Goal: Find specific page/section: Find specific page/section

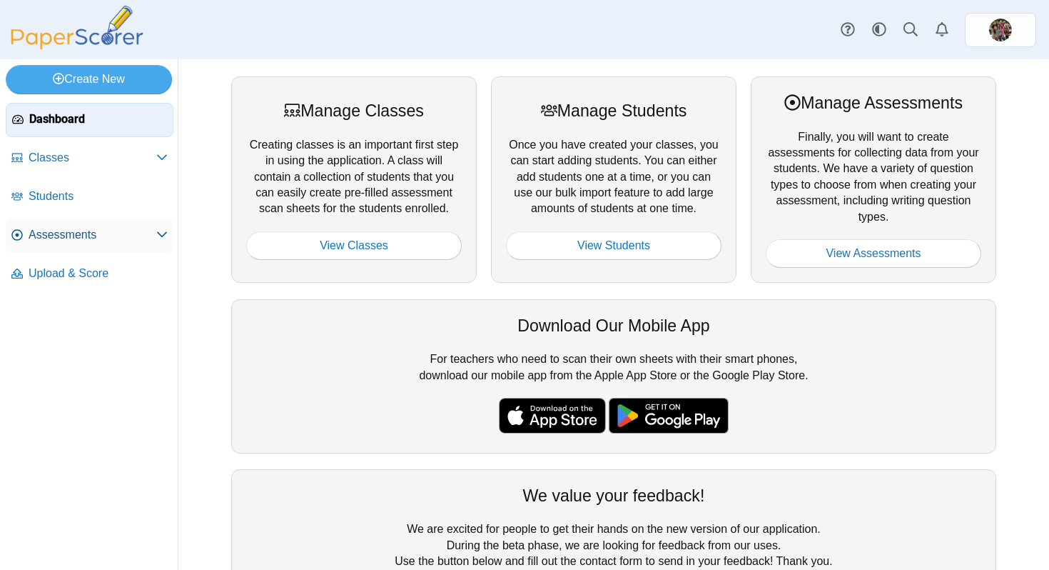
click at [101, 238] on span "Assessments" at bounding box center [93, 235] width 128 height 16
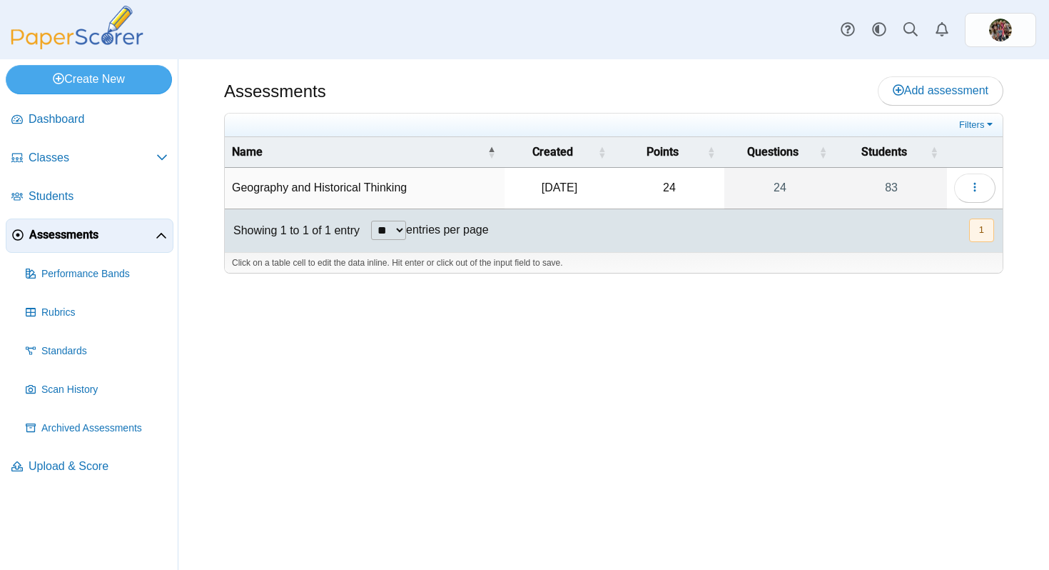
click at [276, 185] on td "Geography and Historical Thinking" at bounding box center [365, 188] width 280 height 41
click at [975, 183] on use "button" at bounding box center [975, 187] width 2 height 9
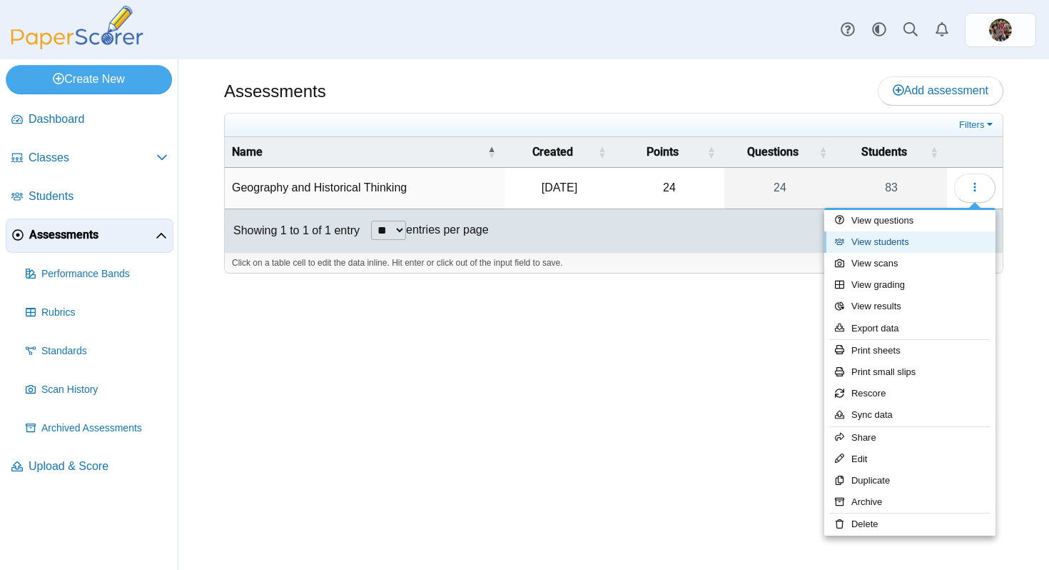
click at [859, 243] on link "View students" at bounding box center [909, 241] width 171 height 21
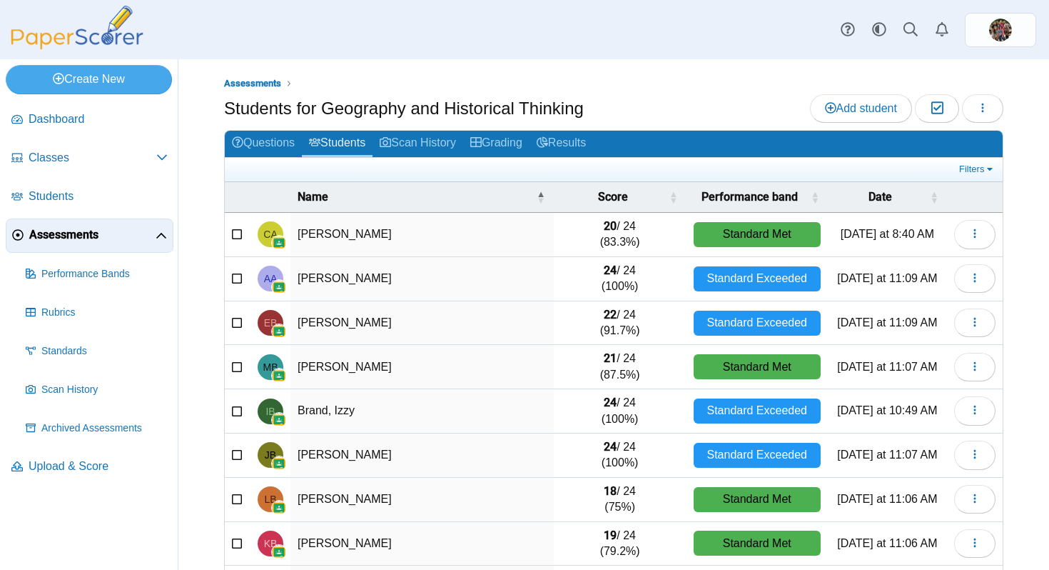
click at [1049, 289] on div "Assessments Students for Geography and Historical Thinking Add student Moderati…" at bounding box center [613, 314] width 871 height 510
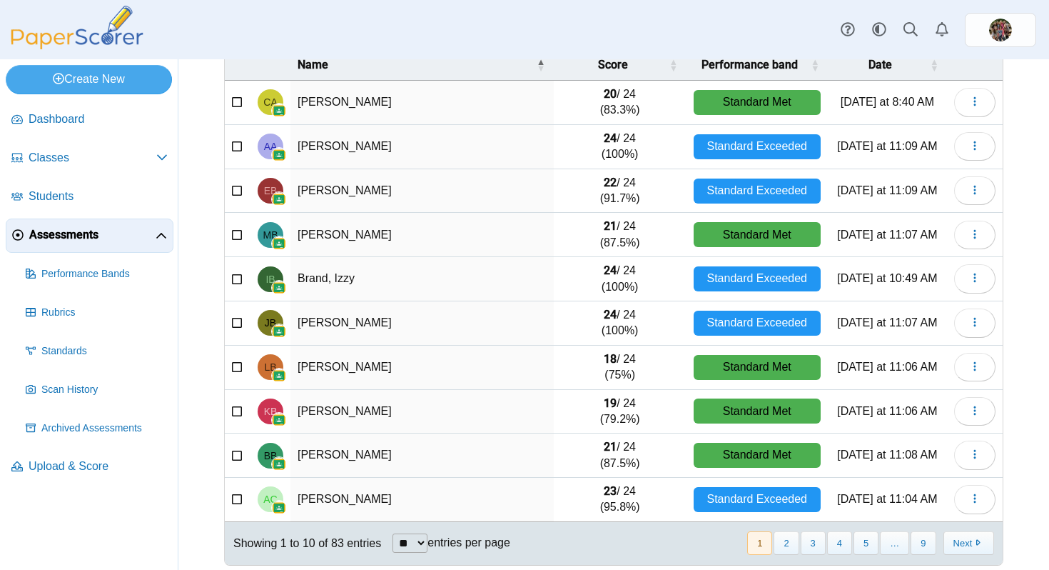
scroll to position [141, 0]
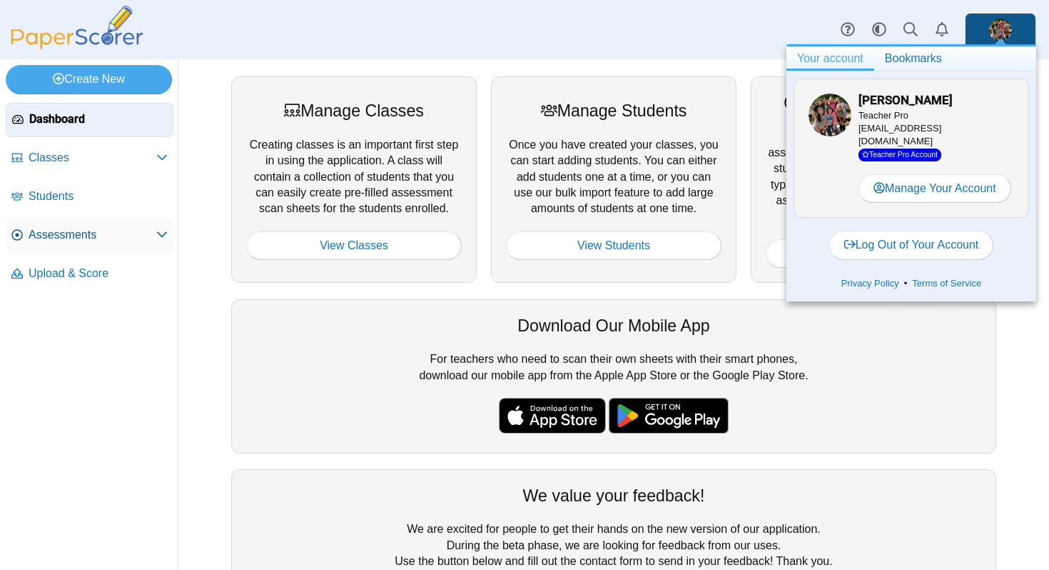
click at [64, 235] on span "Assessments" at bounding box center [93, 235] width 128 height 16
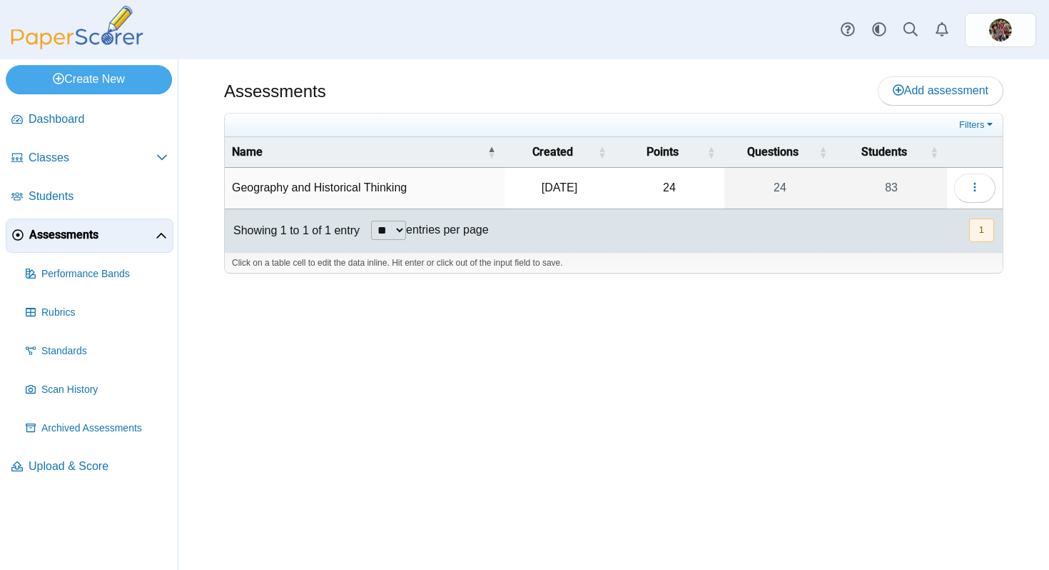
click at [301, 189] on td "Geography and Historical Thinking" at bounding box center [365, 188] width 280 height 41
click at [961, 190] on button "button" at bounding box center [974, 187] width 41 height 29
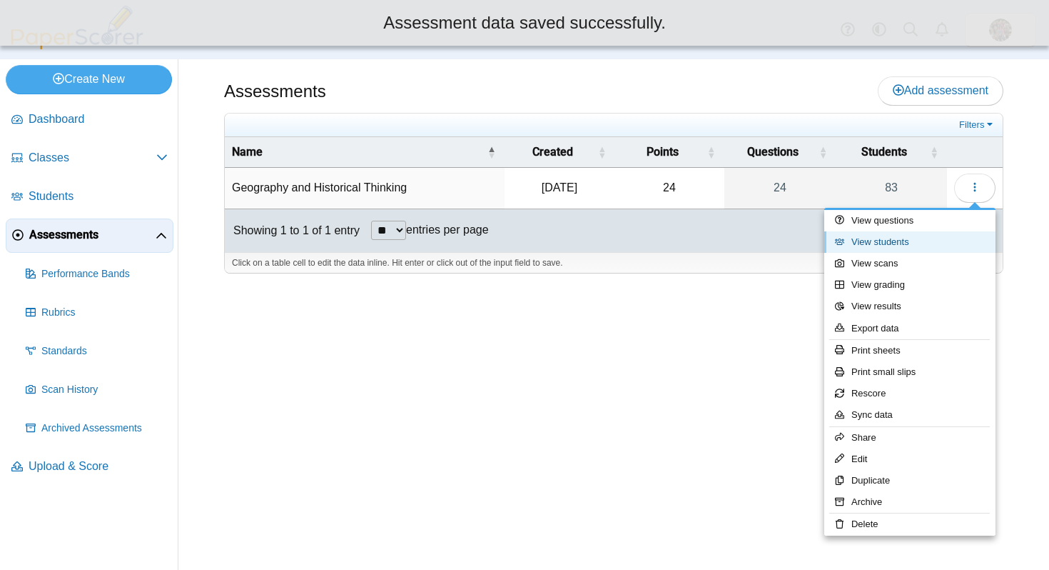
click at [892, 237] on link "View students" at bounding box center [909, 241] width 171 height 21
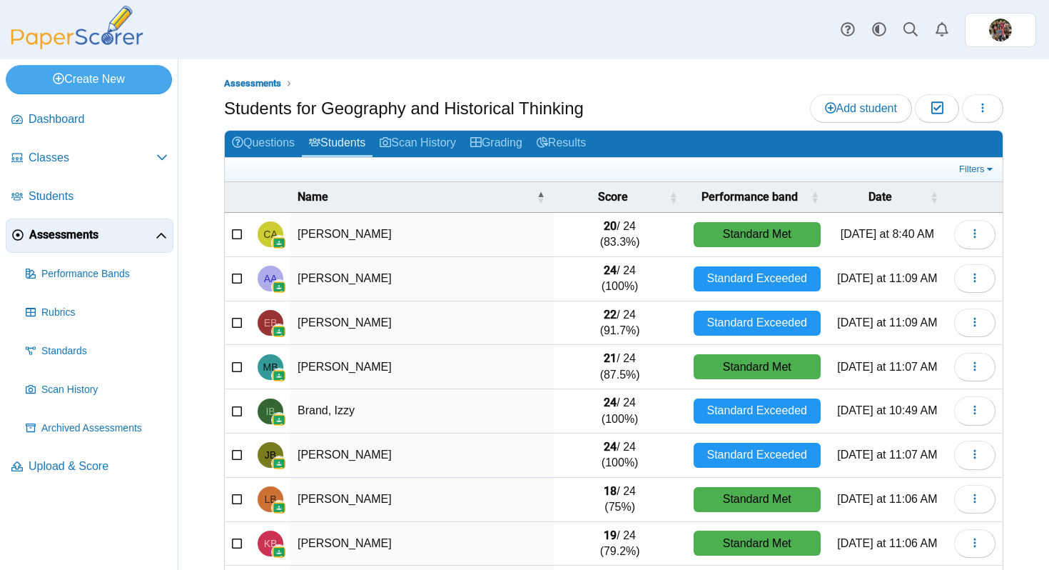
click at [525, 179] on div "Filters Show only: Loading…" at bounding box center [614, 170] width 778 height 24
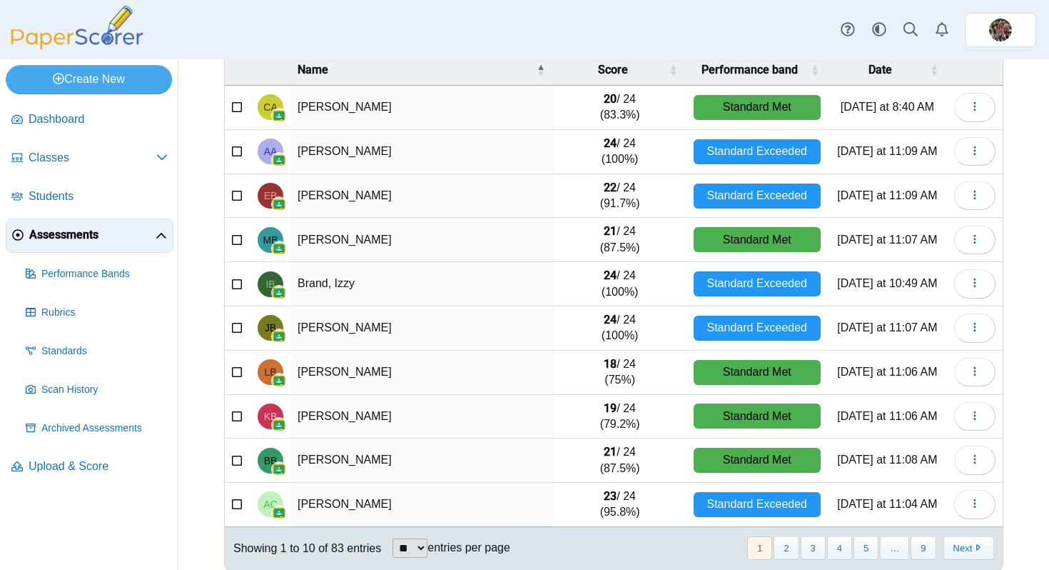
scroll to position [141, 0]
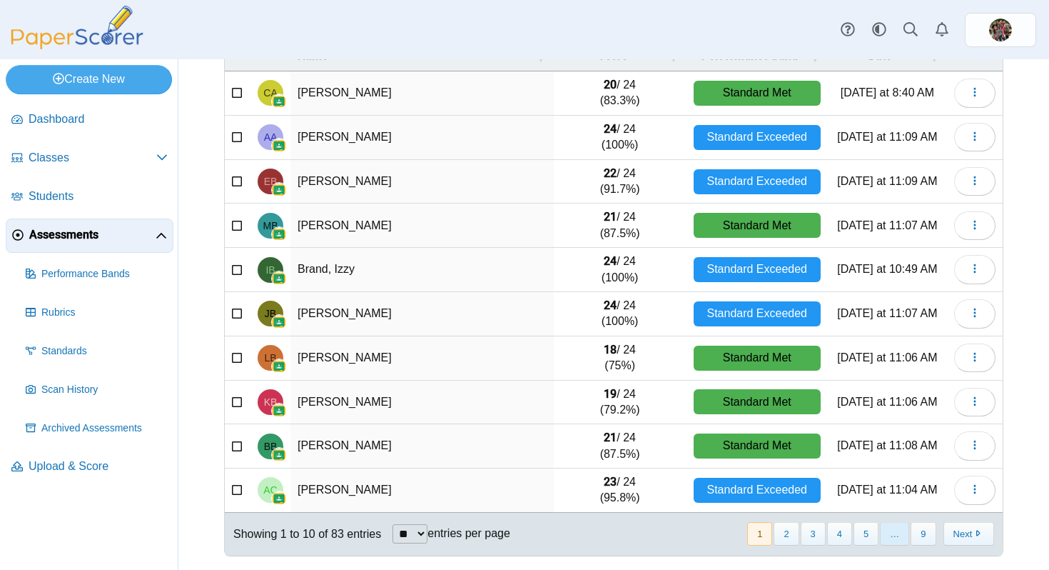
click at [894, 533] on span "…" at bounding box center [894, 534] width 29 height 24
click at [865, 535] on button "5" at bounding box center [866, 534] width 25 height 24
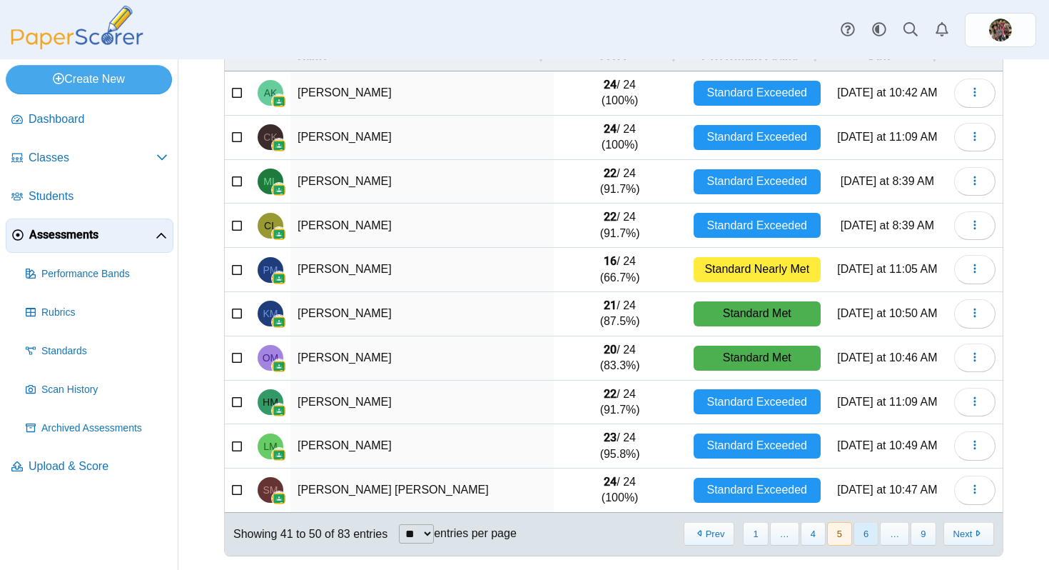
click at [869, 535] on button "6" at bounding box center [866, 534] width 25 height 24
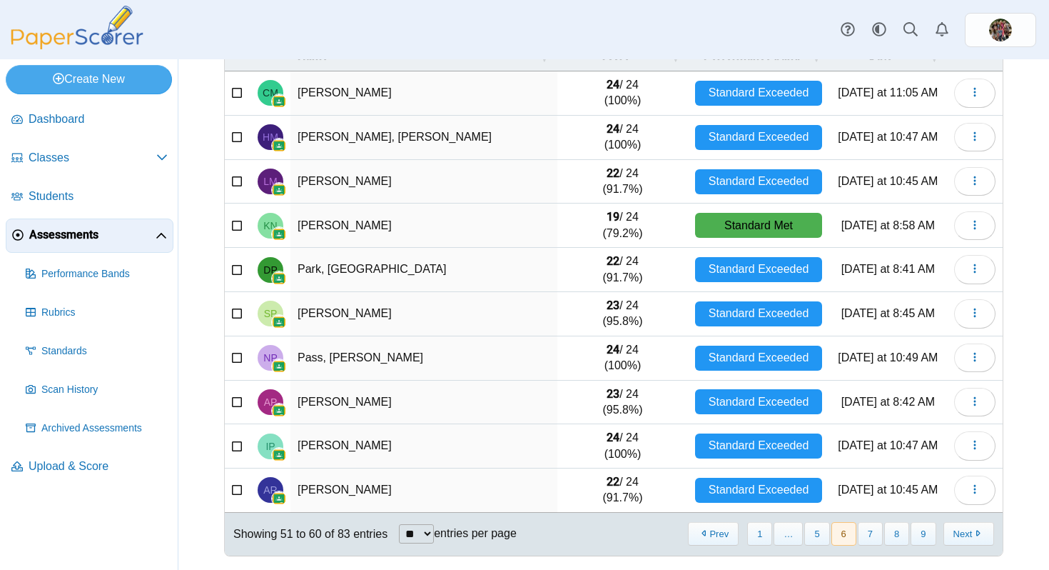
click at [869, 535] on button "7" at bounding box center [870, 534] width 25 height 24
